Goal: Transaction & Acquisition: Purchase product/service

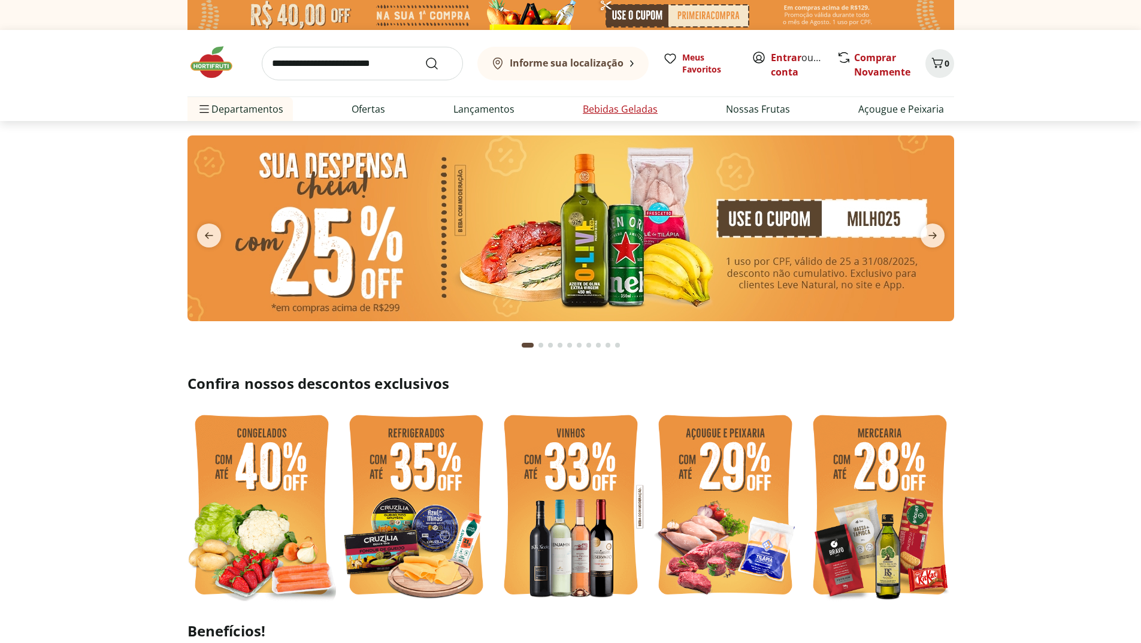
click at [628, 110] on link "Bebidas Geladas" at bounding box center [620, 109] width 75 height 14
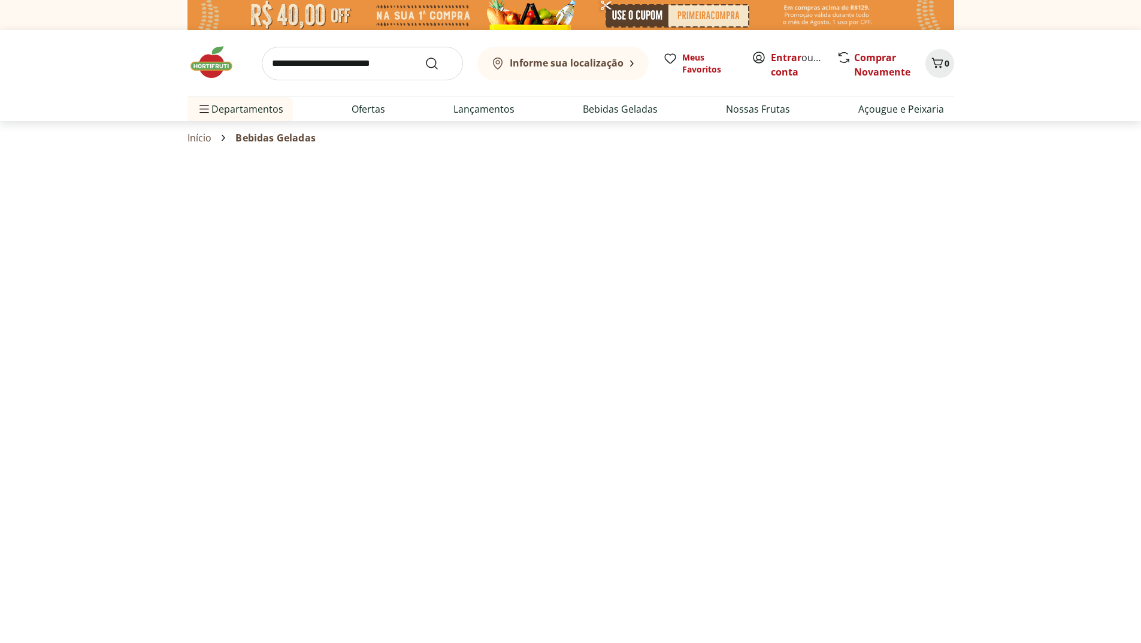
select select "**********"
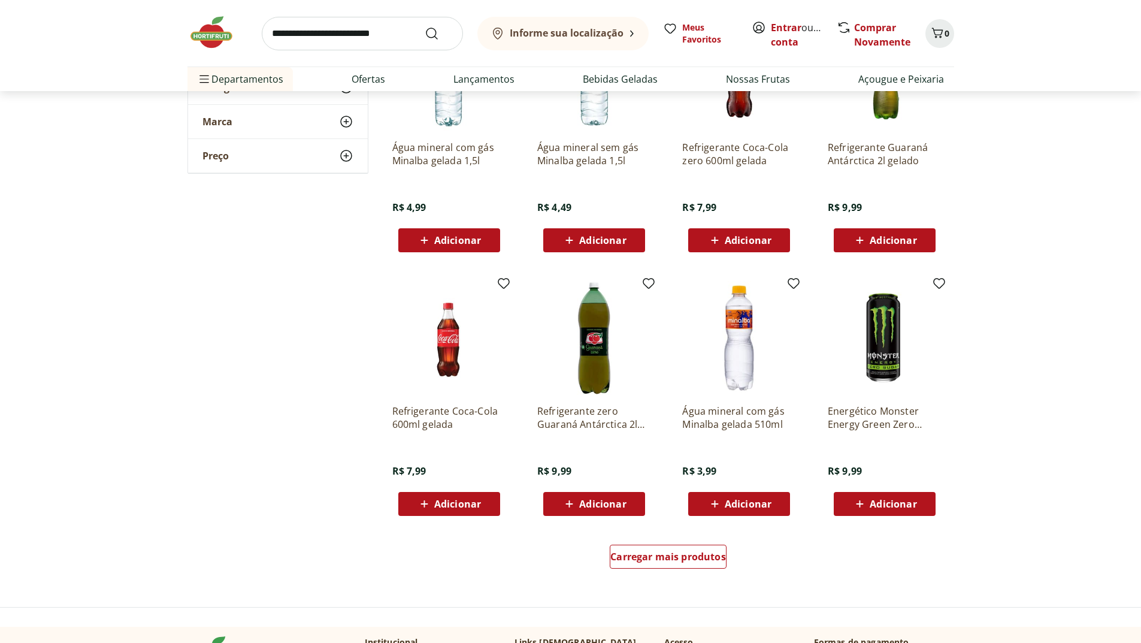
scroll to position [499, 0]
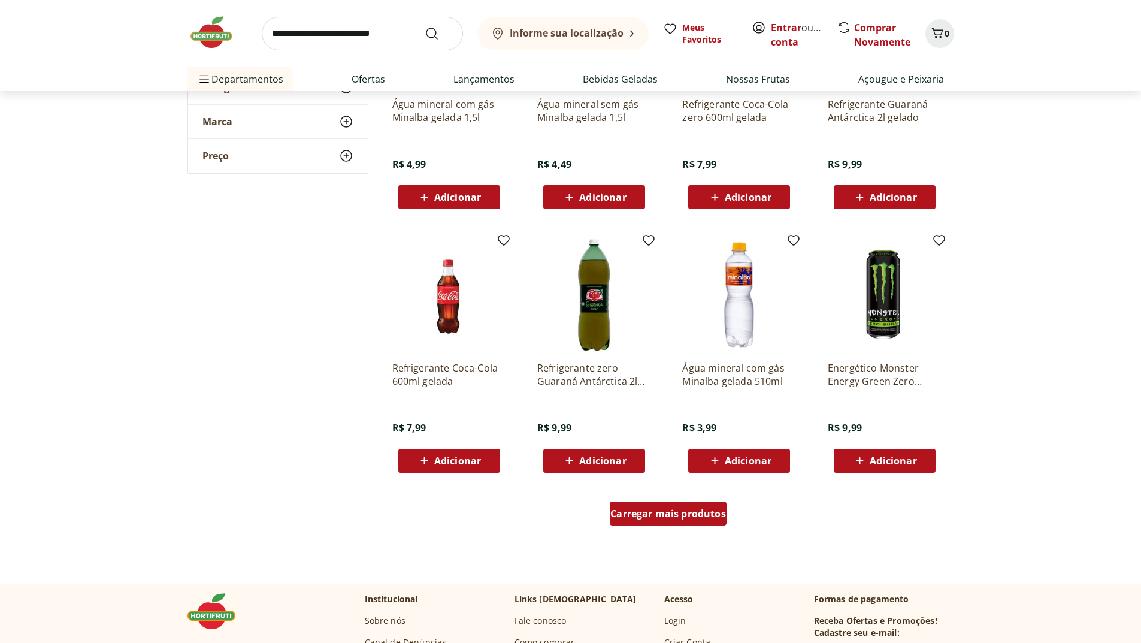
click at [680, 514] on span "Carregar mais produtos" at bounding box center [668, 514] width 116 height 10
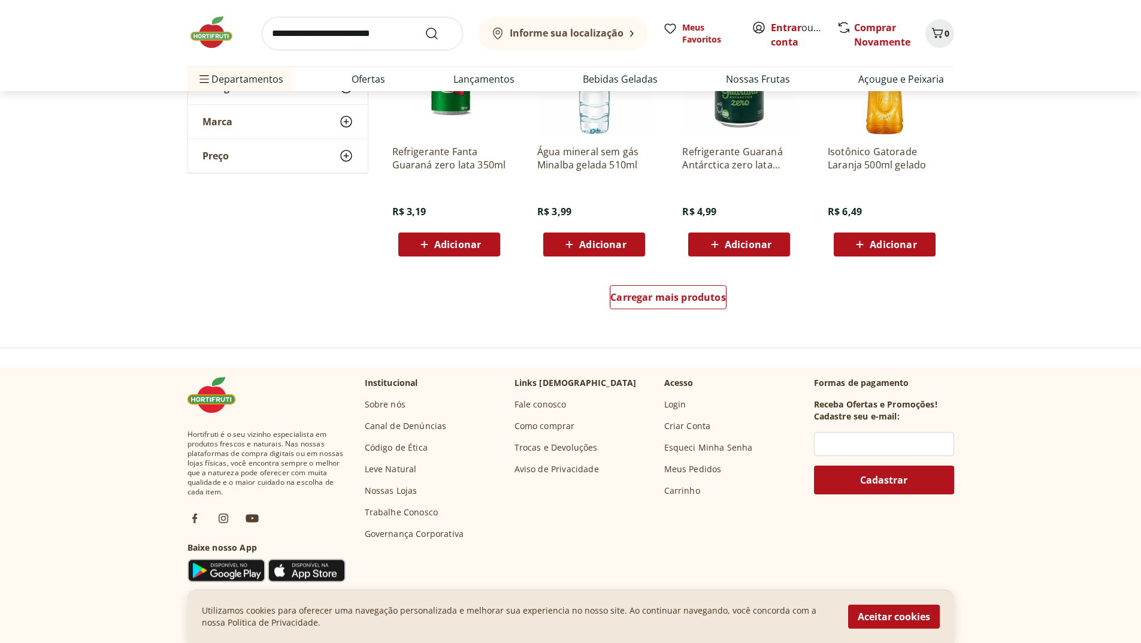
scroll to position [1498, 0]
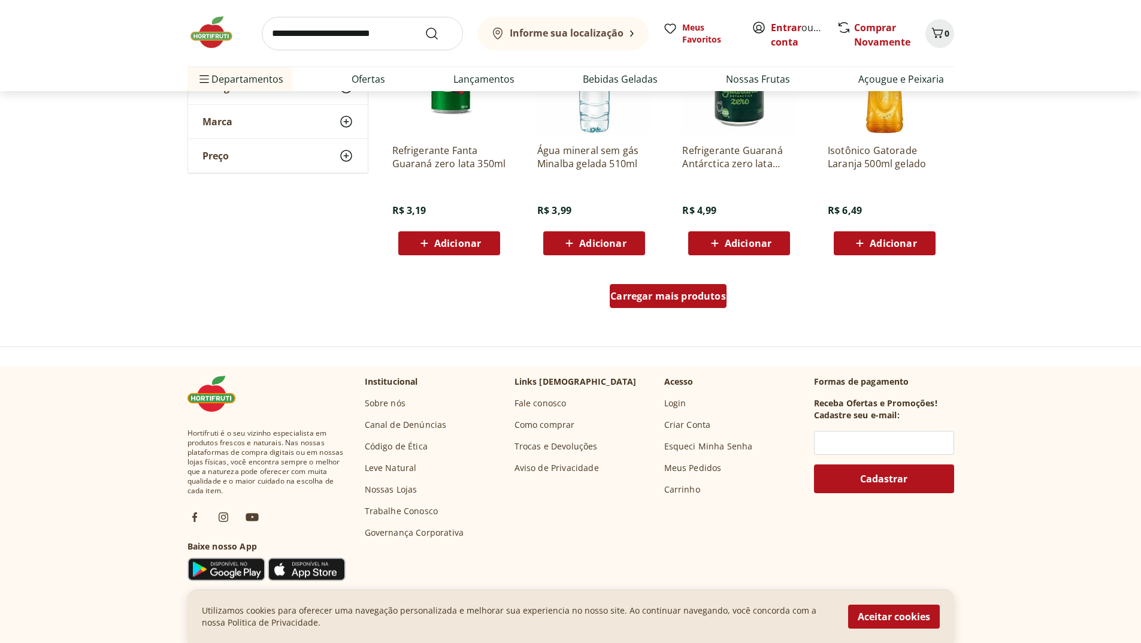
click at [666, 297] on span "Carregar mais produtos" at bounding box center [668, 296] width 116 height 10
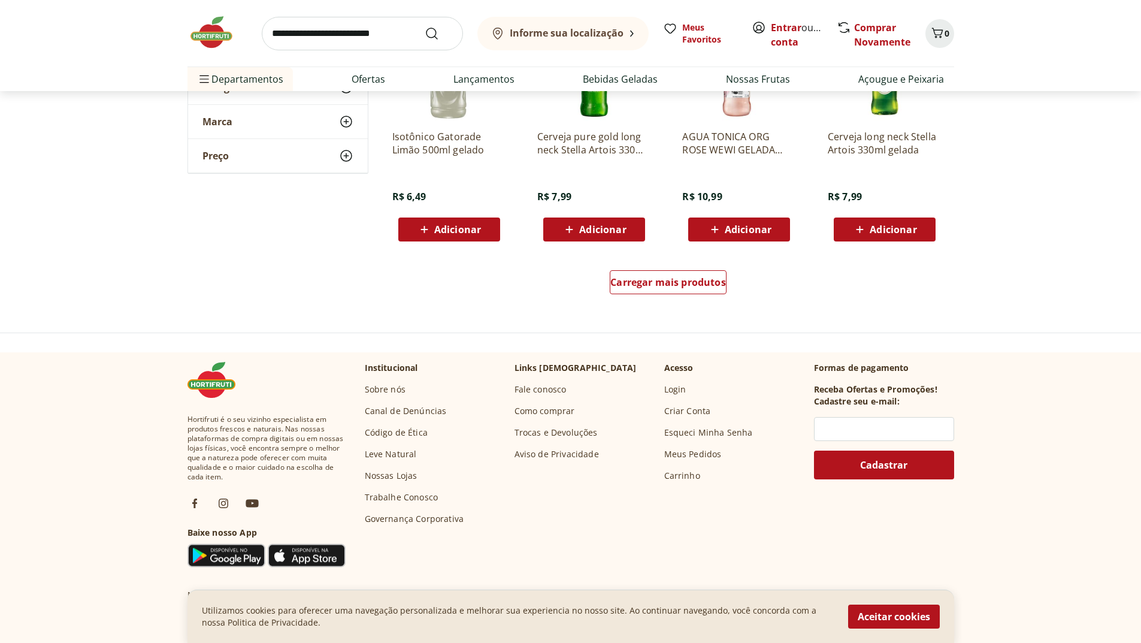
scroll to position [2296, 0]
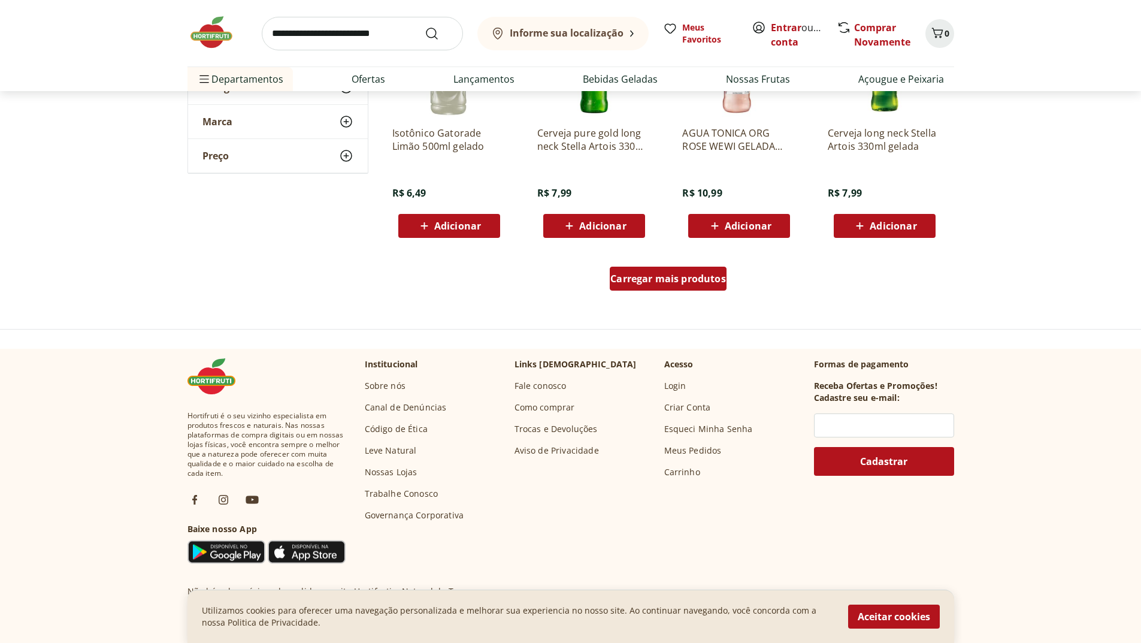
click at [675, 282] on span "Carregar mais produtos" at bounding box center [668, 279] width 116 height 10
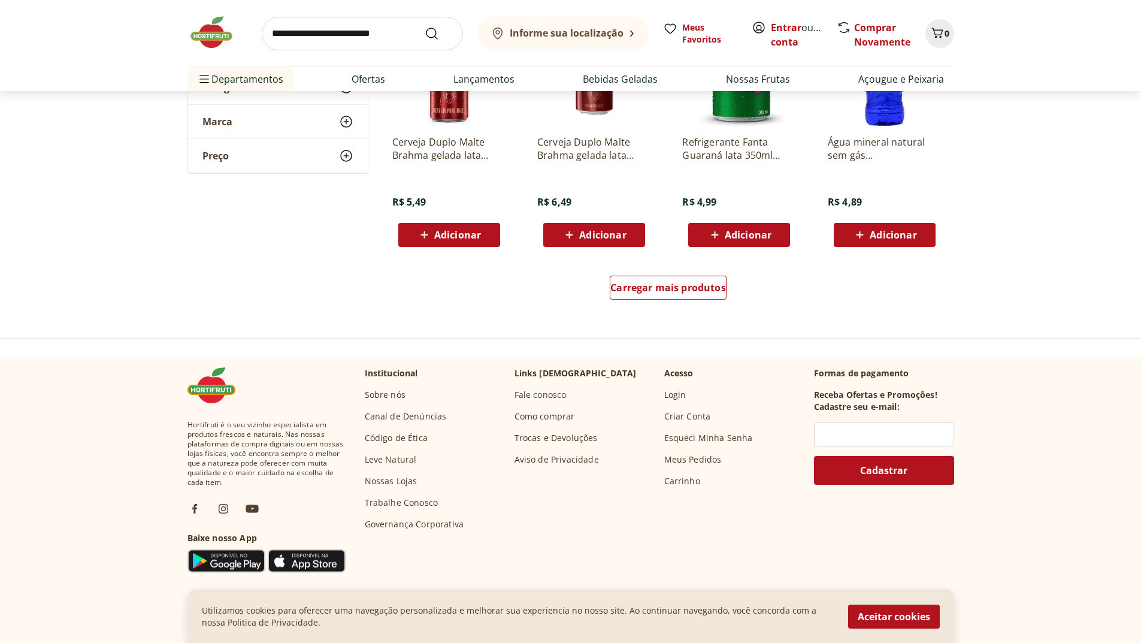
scroll to position [3095, 0]
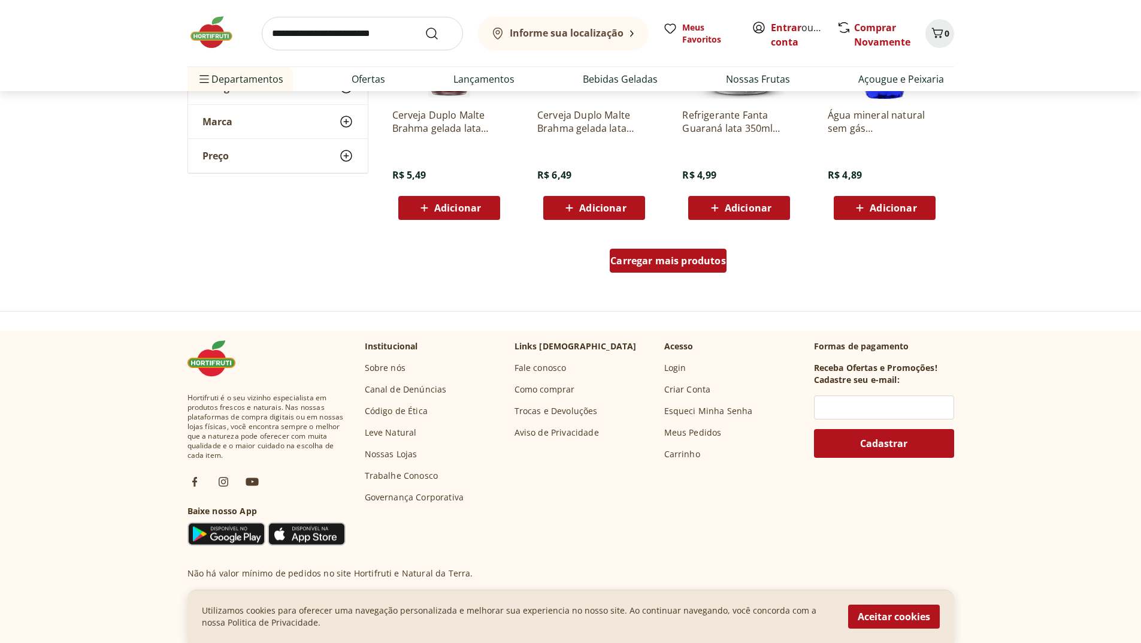
click at [667, 267] on div "Carregar mais produtos" at bounding box center [668, 261] width 117 height 24
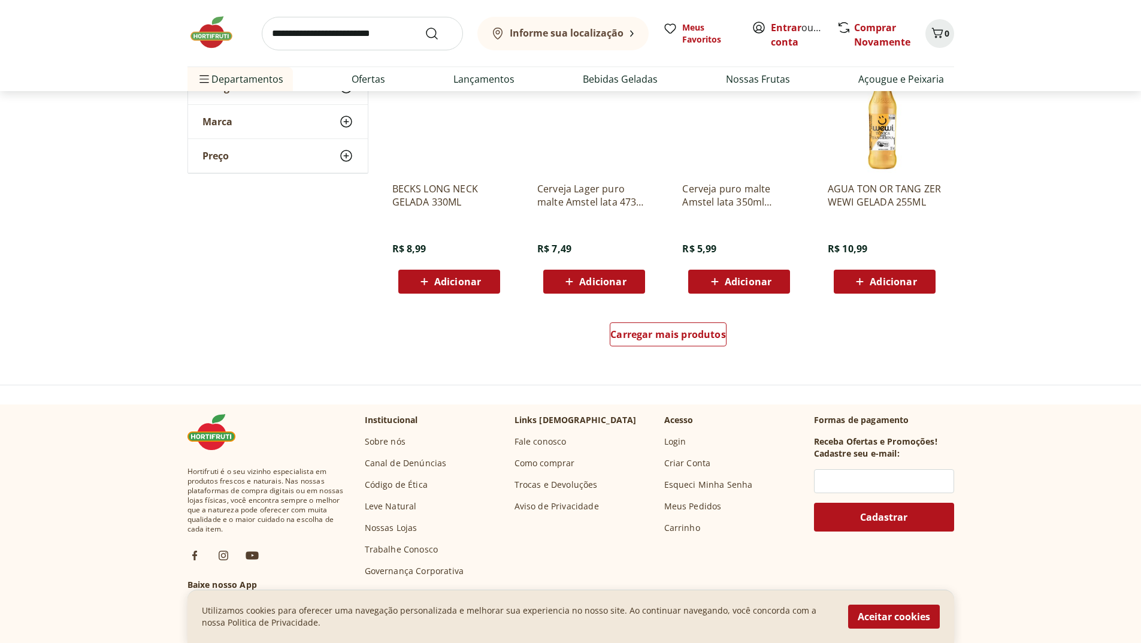
scroll to position [3894, 0]
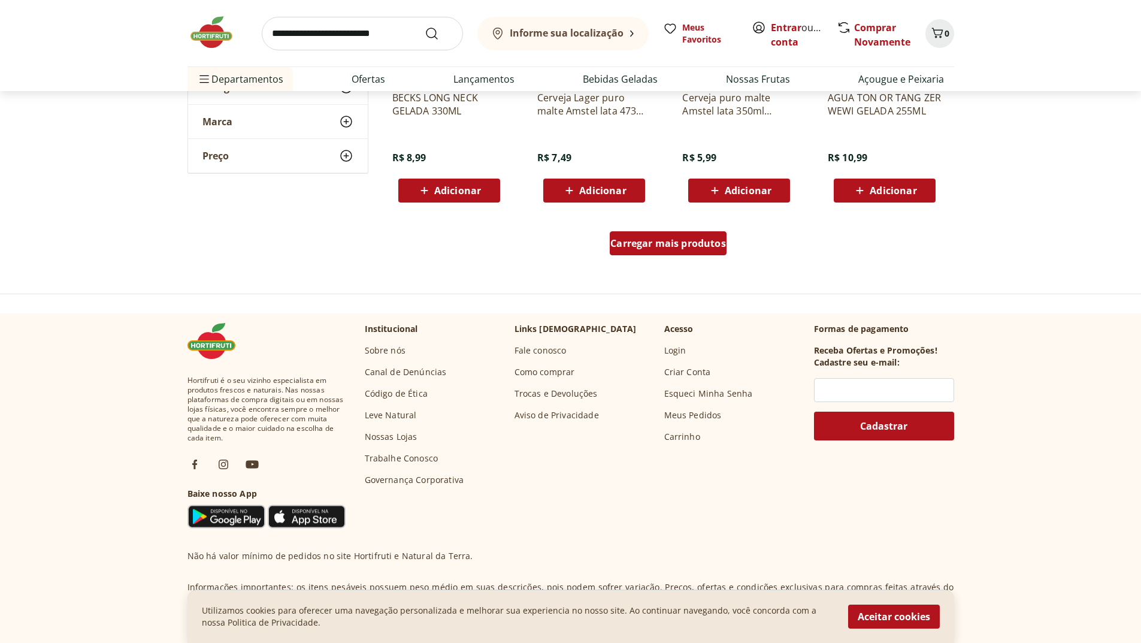
click at [672, 248] on span "Carregar mais produtos" at bounding box center [668, 243] width 116 height 10
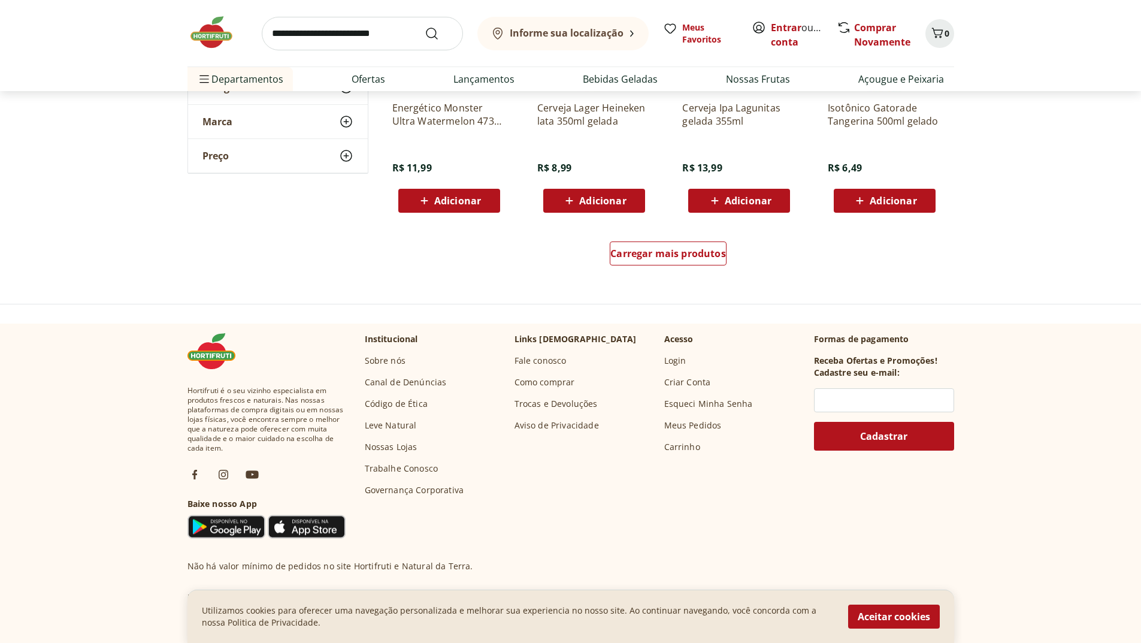
scroll to position [4692, 0]
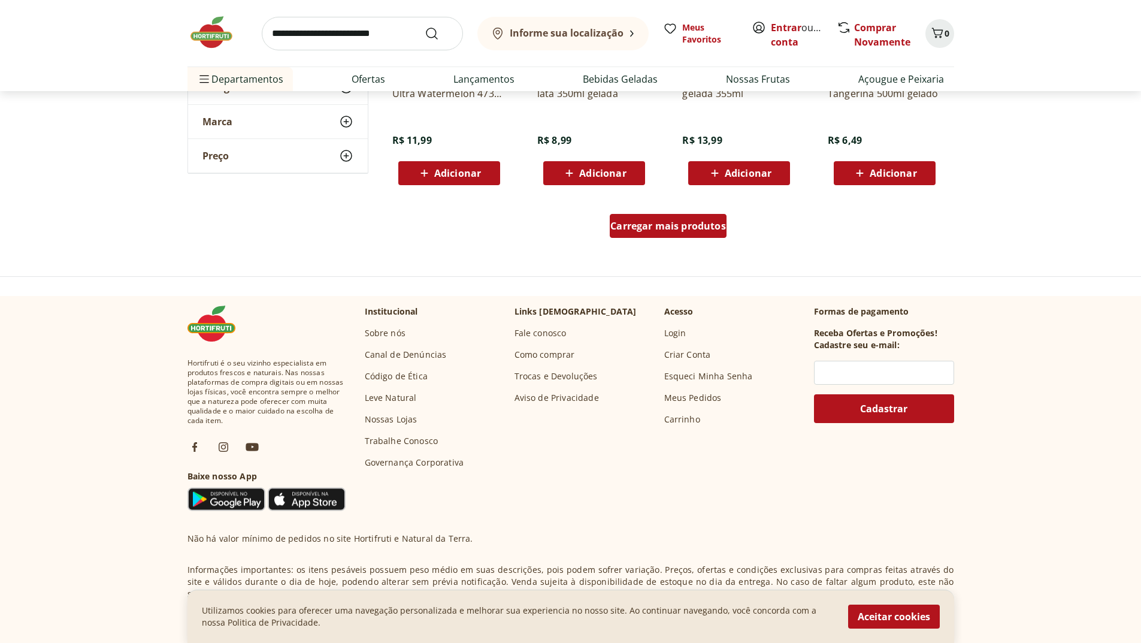
click at [673, 233] on div "Carregar mais produtos" at bounding box center [668, 226] width 117 height 24
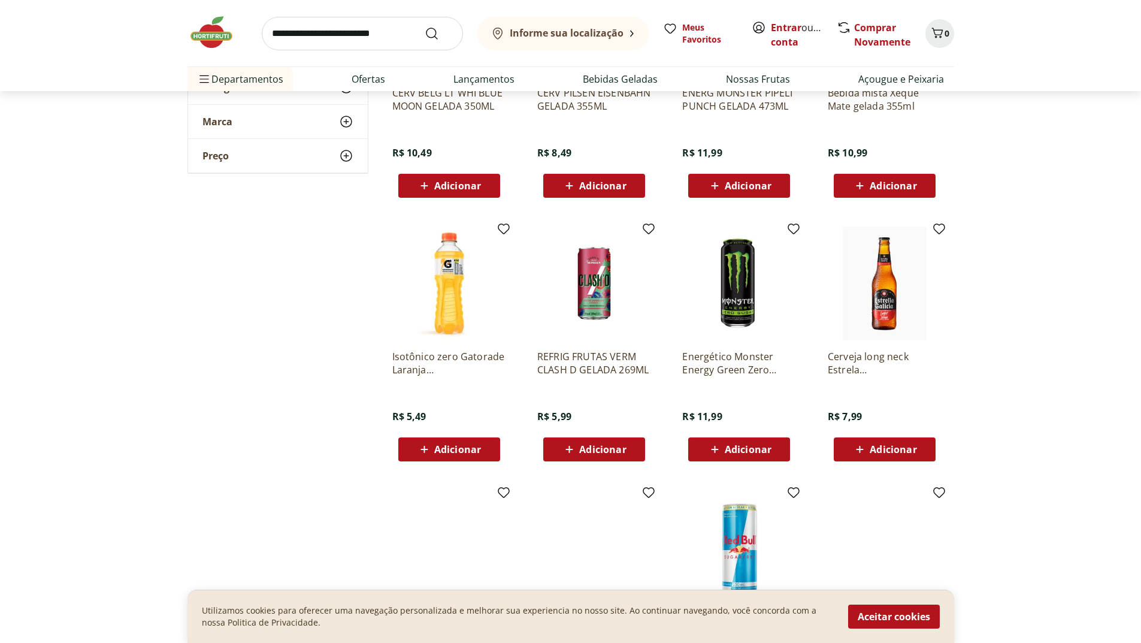
scroll to position [5192, 0]
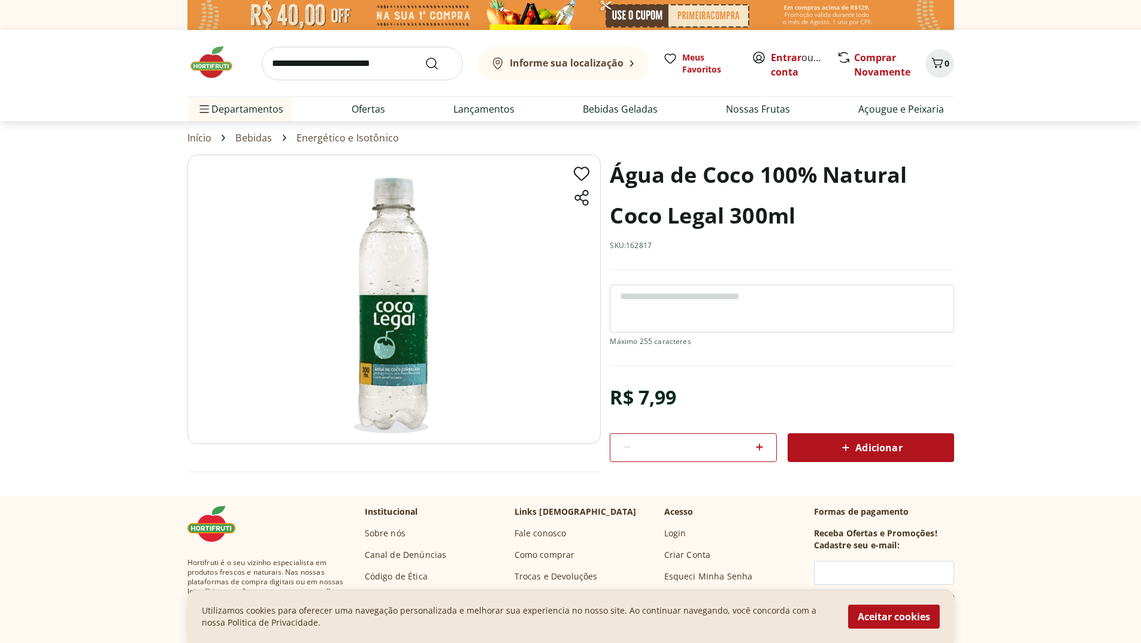
click at [359, 62] on input "search" at bounding box center [362, 64] width 201 height 34
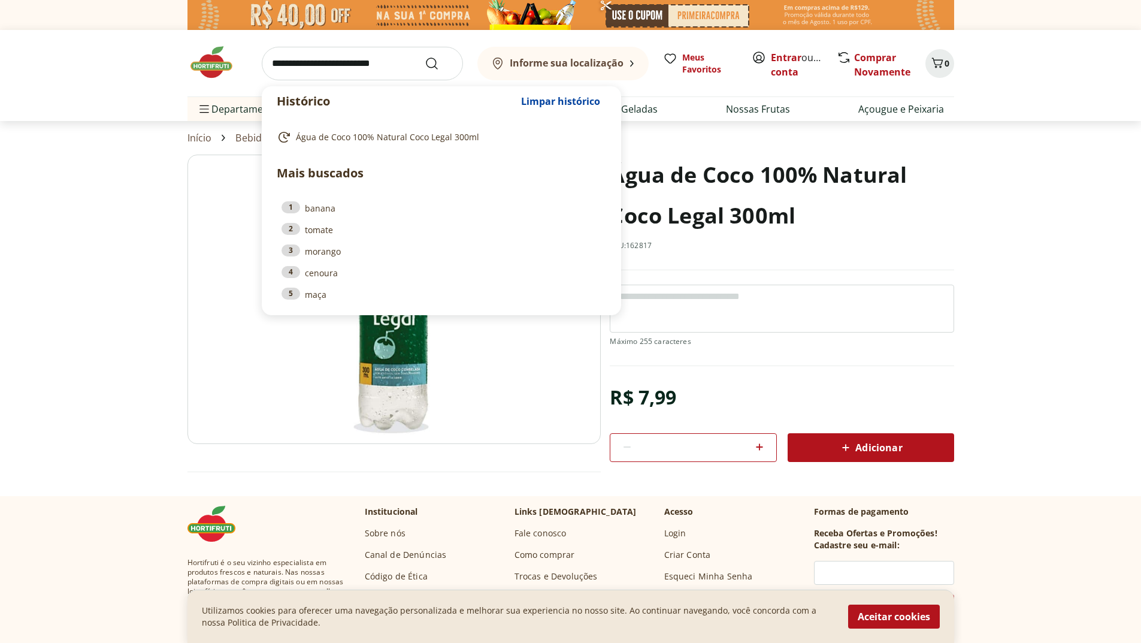
click at [1005, 218] on section "Água de Coco 100% Natural Coco Legal 300ml SKU: 162817 R$ 7,99 * Adicionar Água…" at bounding box center [570, 325] width 1141 height 341
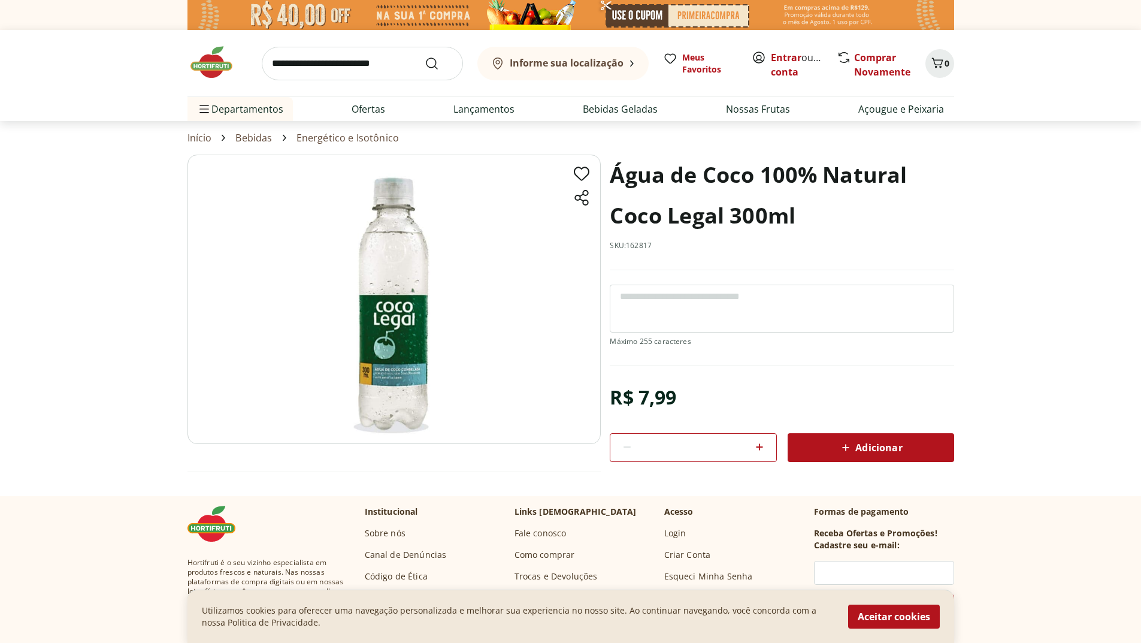
click at [379, 59] on input "search" at bounding box center [362, 64] width 201 height 34
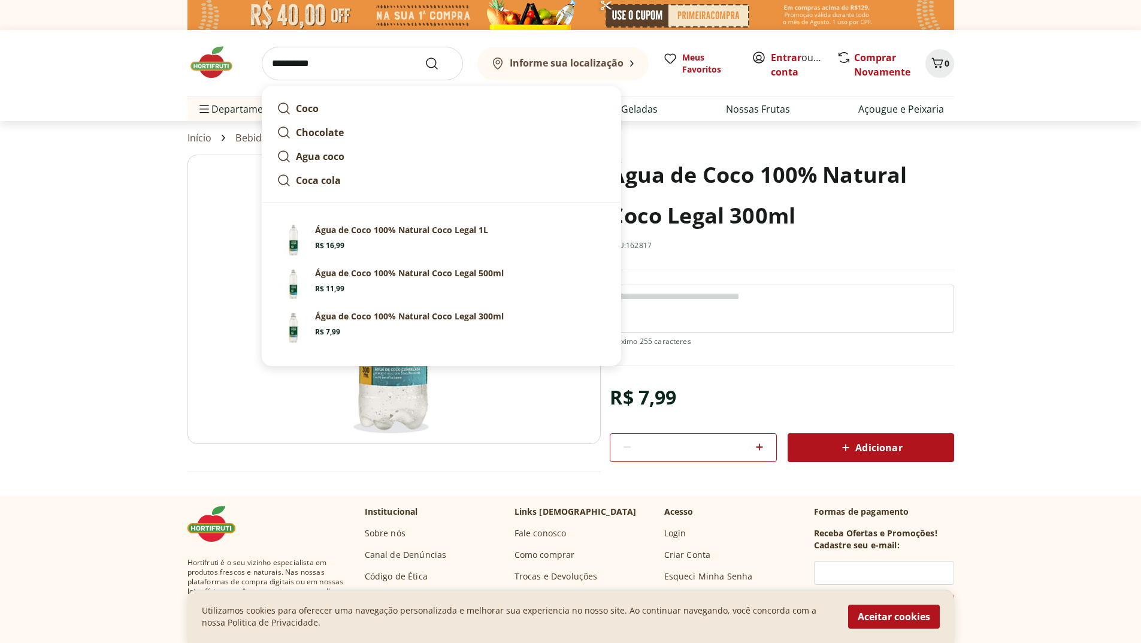
type input "**********"
click at [1087, 189] on section "Água de Coco 100% Natural Coco Legal 300ml SKU: 162817 R$ 7,99 * Adicionar Água…" at bounding box center [570, 325] width 1141 height 341
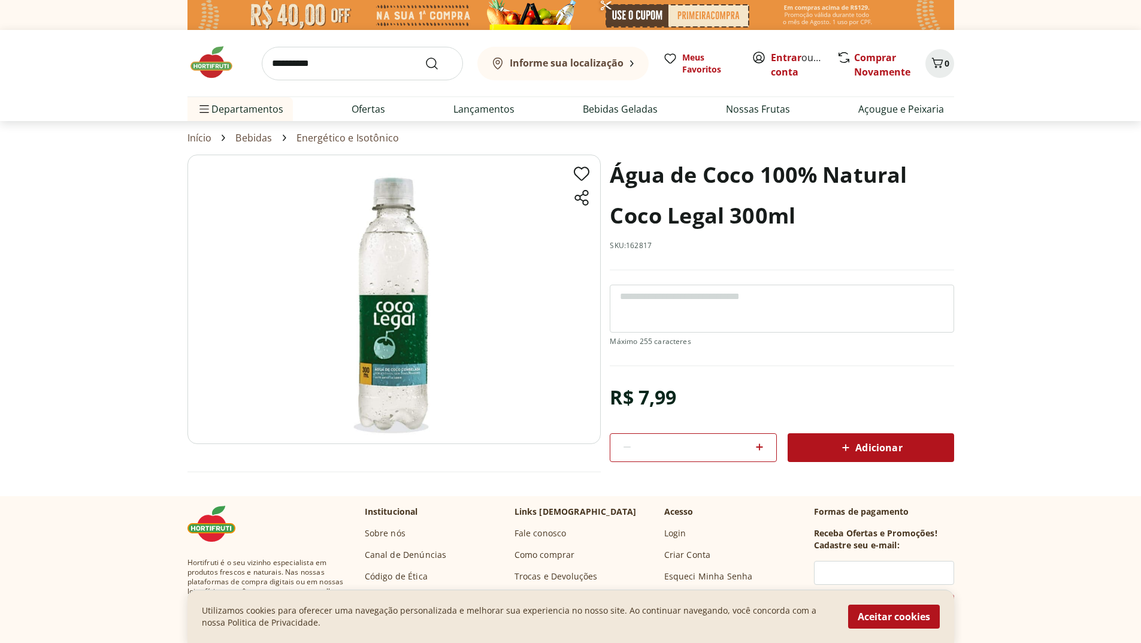
click at [876, 446] on span "Adicionar" at bounding box center [870, 447] width 63 height 14
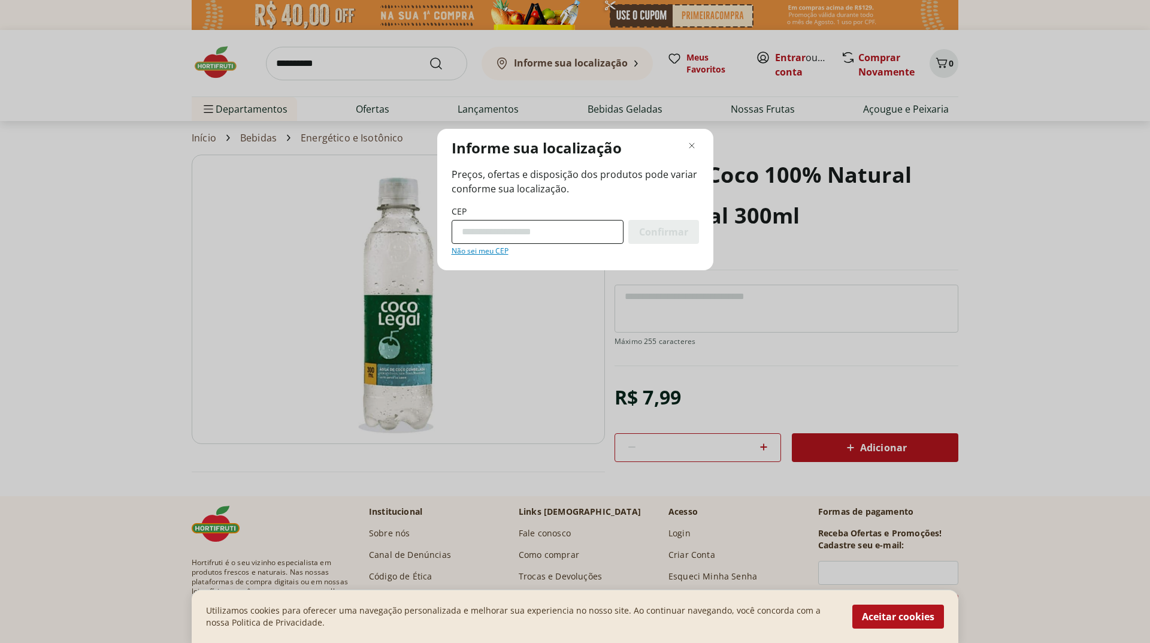
click at [540, 232] on input "CEP" at bounding box center [538, 232] width 172 height 24
type input "*********"
click at [662, 227] on span "Confirmar" at bounding box center [663, 232] width 49 height 10
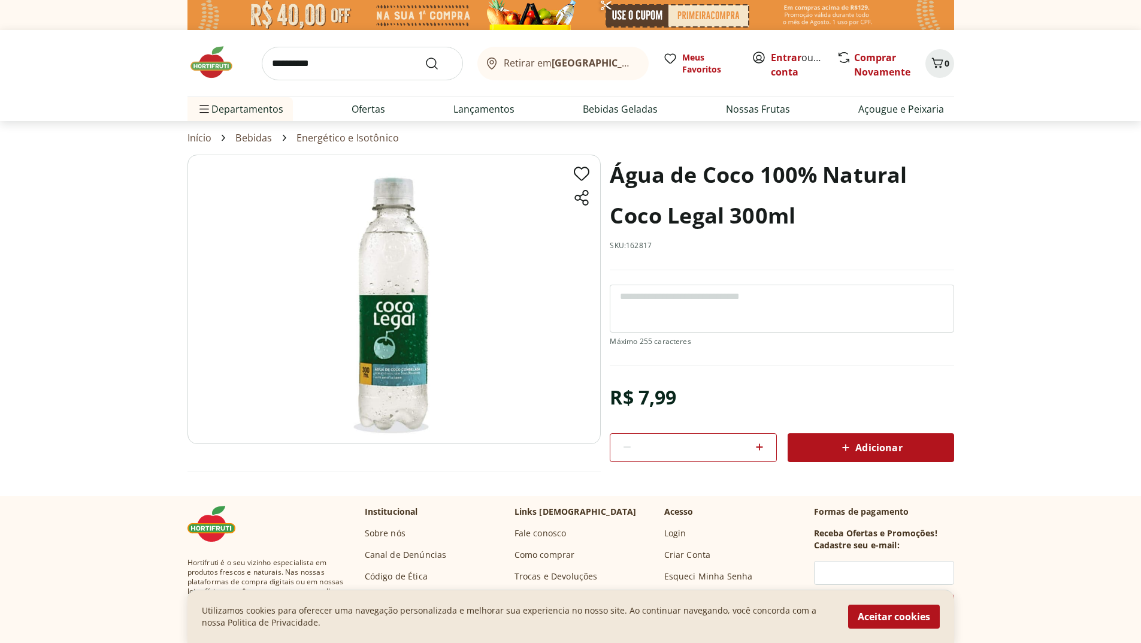
click at [577, 66] on b "Rio de Janeiro/RJ" at bounding box center [653, 62] width 202 height 13
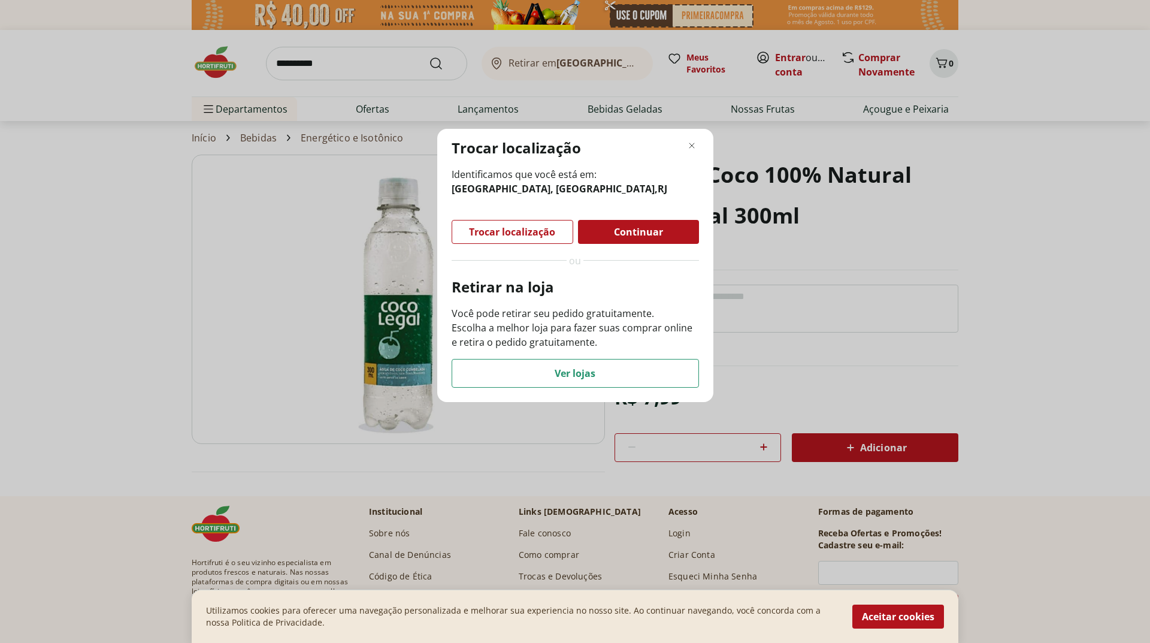
click at [530, 238] on div "Trocar localização" at bounding box center [512, 231] width 120 height 23
